Goal: Communication & Community: Connect with others

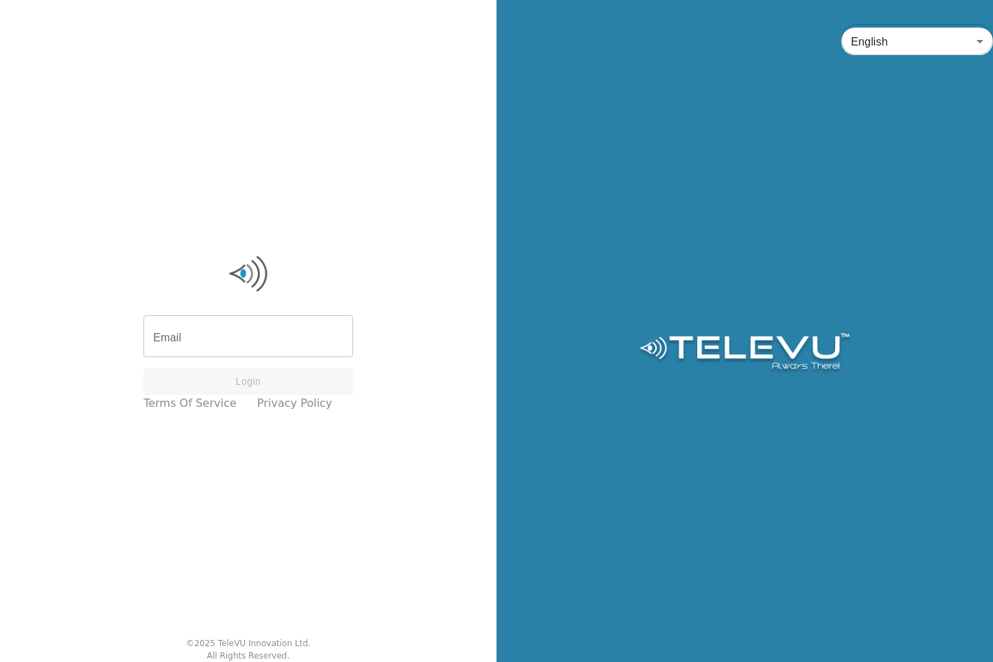
click at [259, 331] on input "Email" at bounding box center [248, 338] width 210 height 39
click at [223, 333] on input "Email" at bounding box center [248, 338] width 210 height 39
click at [236, 344] on input "Email" at bounding box center [248, 338] width 210 height 39
type input "[EMAIL_ADDRESS][DOMAIN_NAME]"
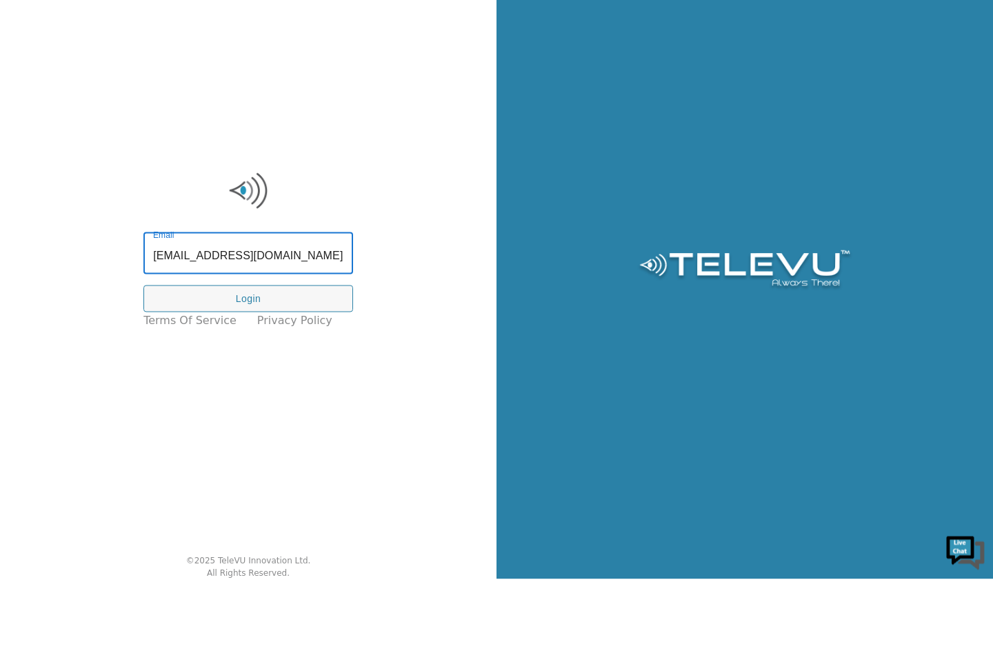
click at [301, 379] on button "Login" at bounding box center [248, 381] width 210 height 27
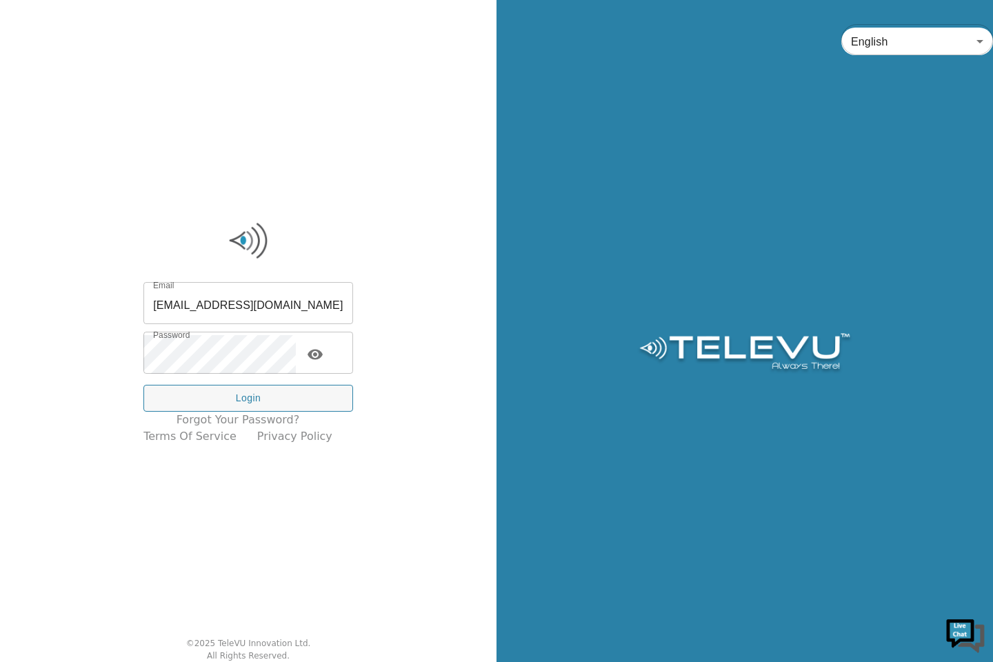
click at [291, 404] on button "Login" at bounding box center [248, 398] width 210 height 27
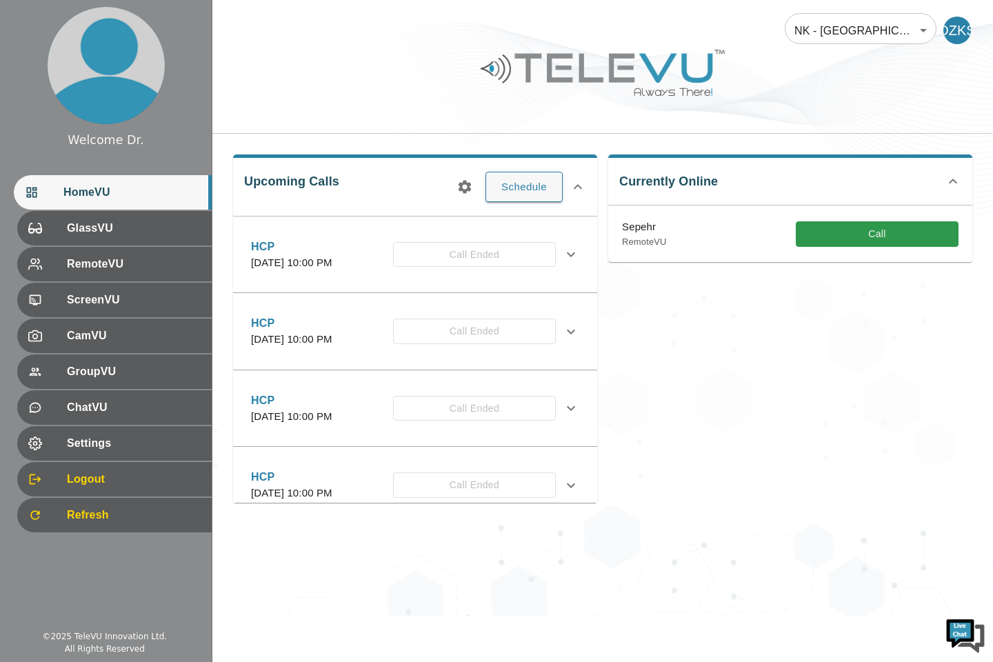
click at [893, 232] on button "Call" at bounding box center [877, 234] width 163 height 26
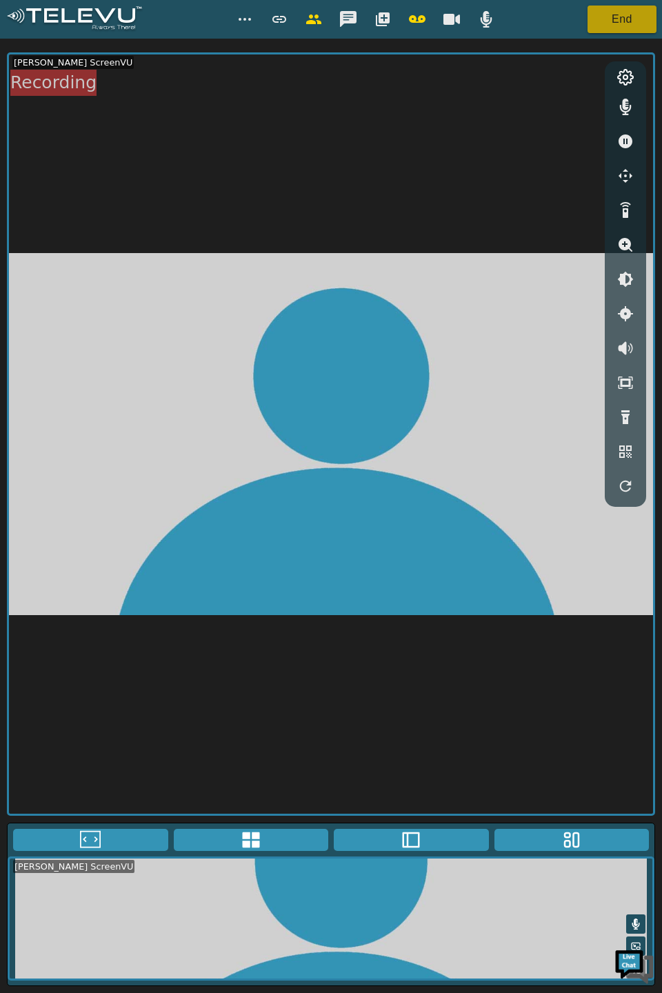
click at [630, 19] on button "End" at bounding box center [622, 20] width 69 height 28
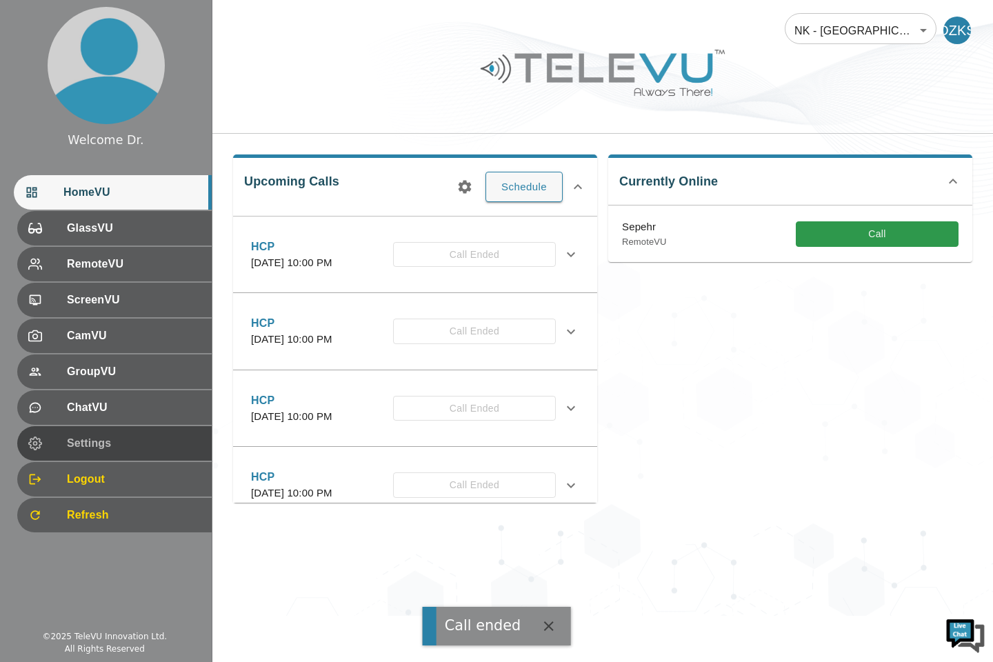
click at [148, 446] on span "Settings" at bounding box center [134, 443] width 134 height 17
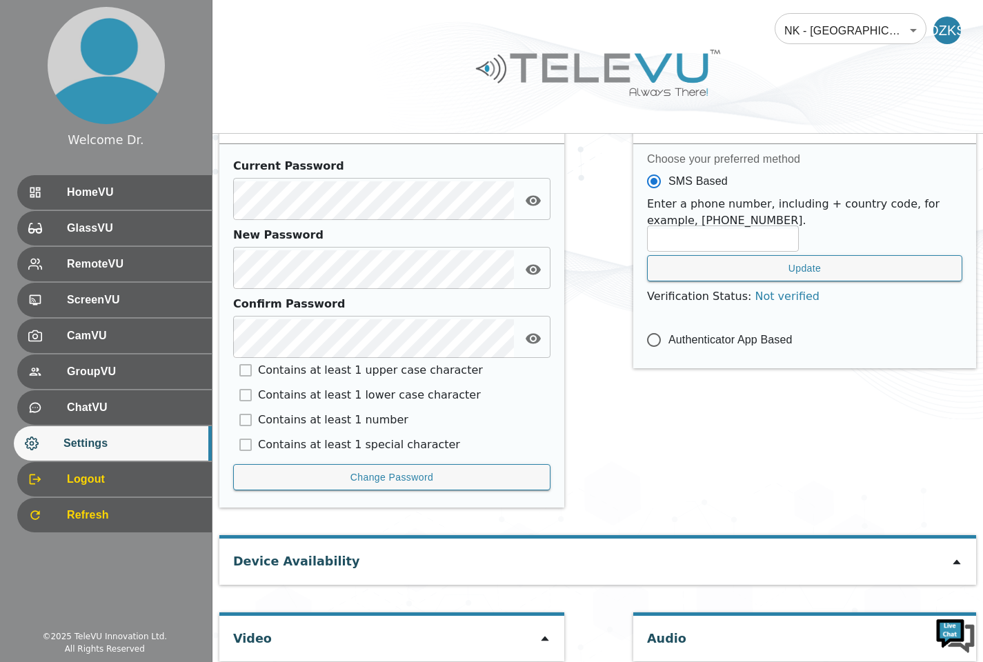
scroll to position [561, 0]
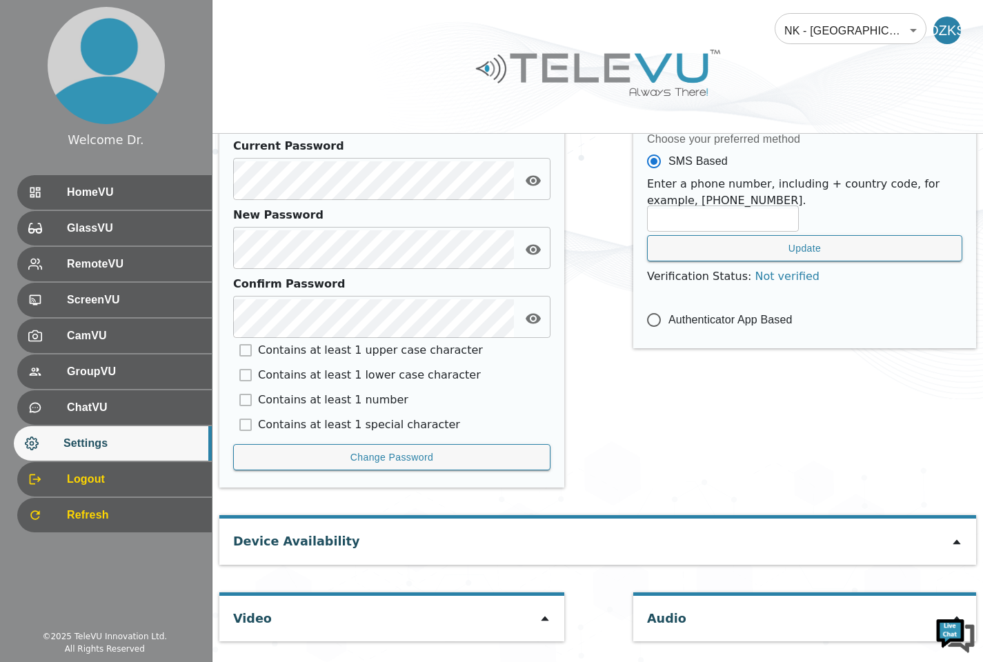
click at [544, 617] on icon at bounding box center [544, 618] width 11 height 11
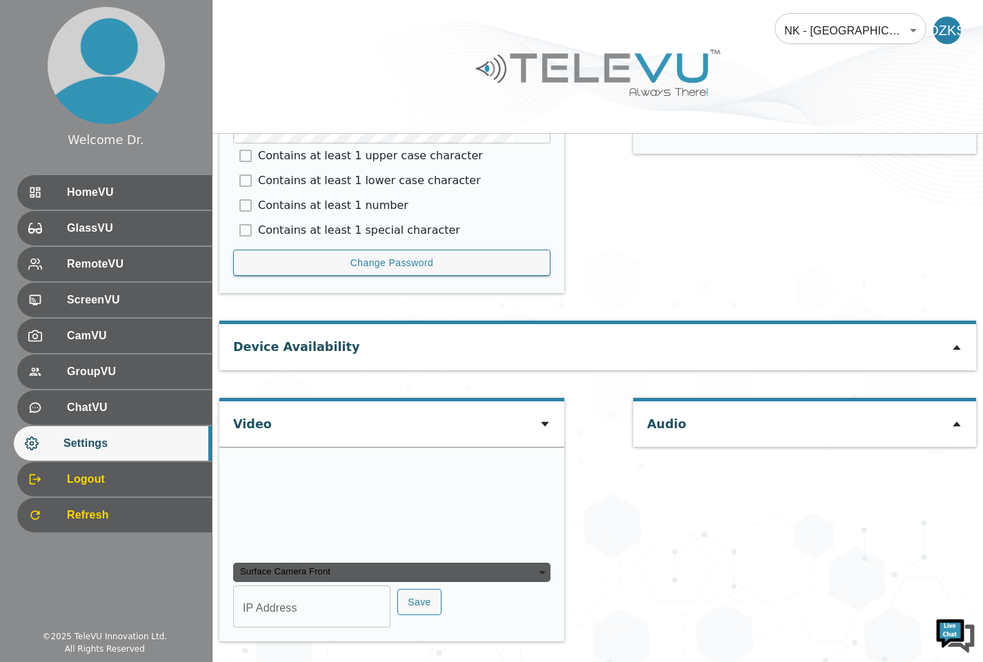
scroll to position [888, 0]
click at [522, 573] on div "Surface Camera Front" at bounding box center [391, 572] width 317 height 19
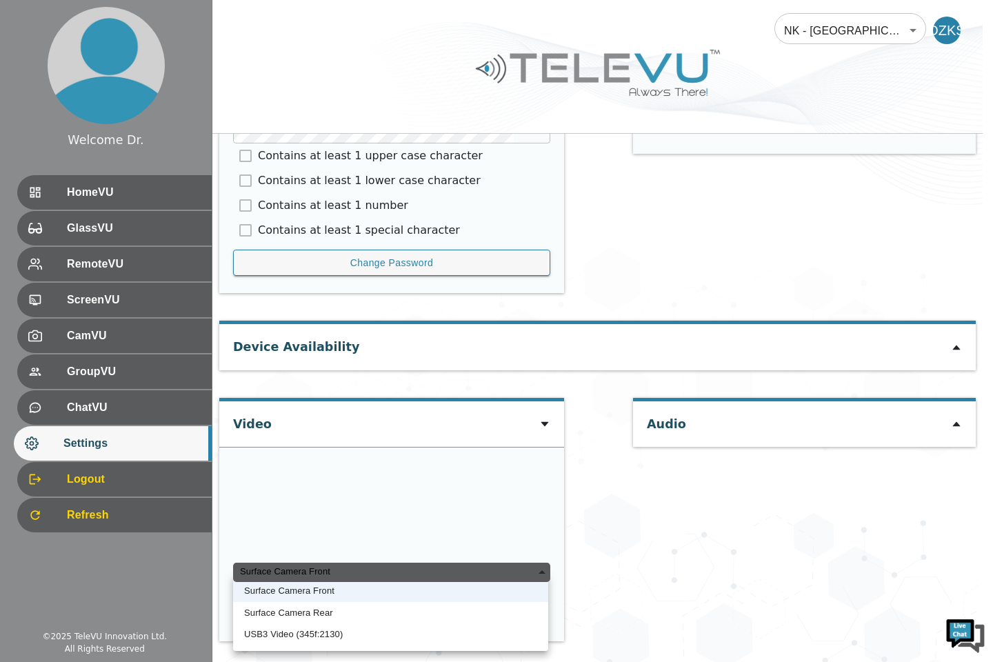
click at [354, 635] on li "USB3 Video (345f:2130)" at bounding box center [390, 635] width 315 height 22
type input "5813b7129d5163c4ced9e6b761ecc107ceb275f6b69a35f938d20154a542cbef"
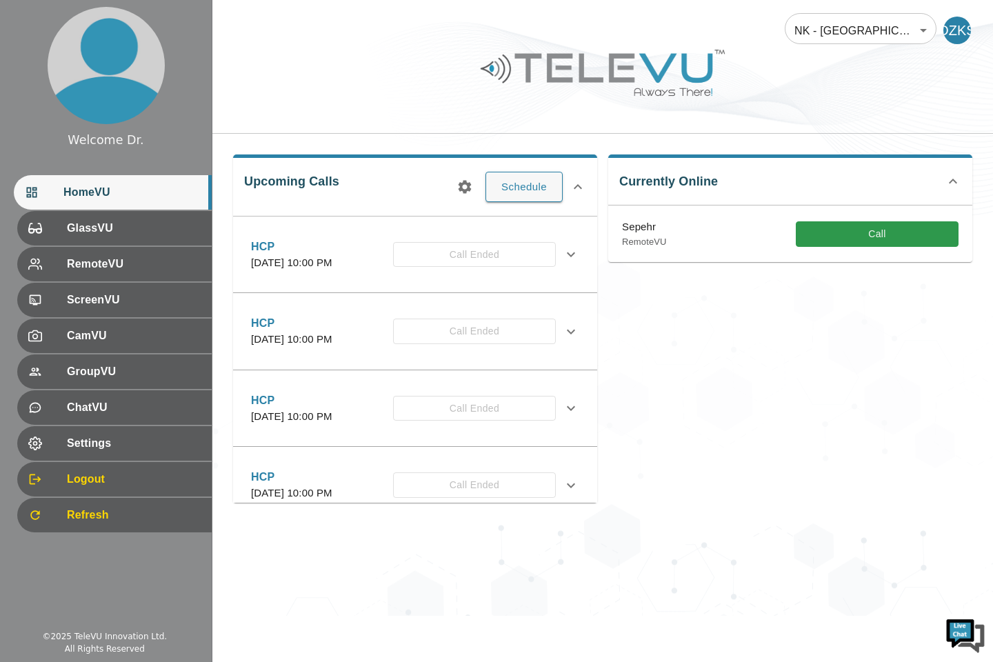
click at [900, 241] on button "Call" at bounding box center [877, 234] width 163 height 26
click at [890, 226] on button "Call" at bounding box center [877, 234] width 163 height 26
click at [899, 237] on button "Call" at bounding box center [877, 234] width 163 height 26
